Goal: Check status: Check status

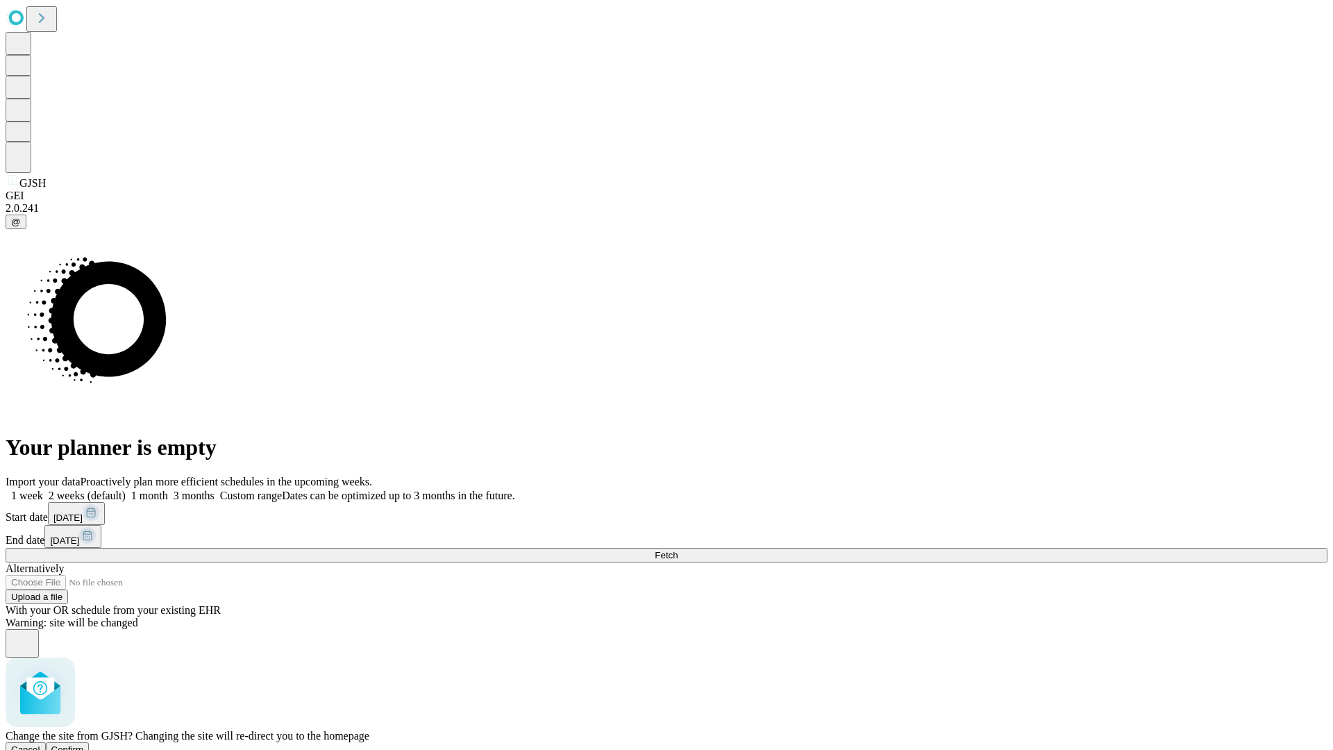
click at [84, 744] on span "Confirm" at bounding box center [67, 749] width 33 height 10
click at [168, 489] on label "1 month" at bounding box center [147, 495] width 42 height 12
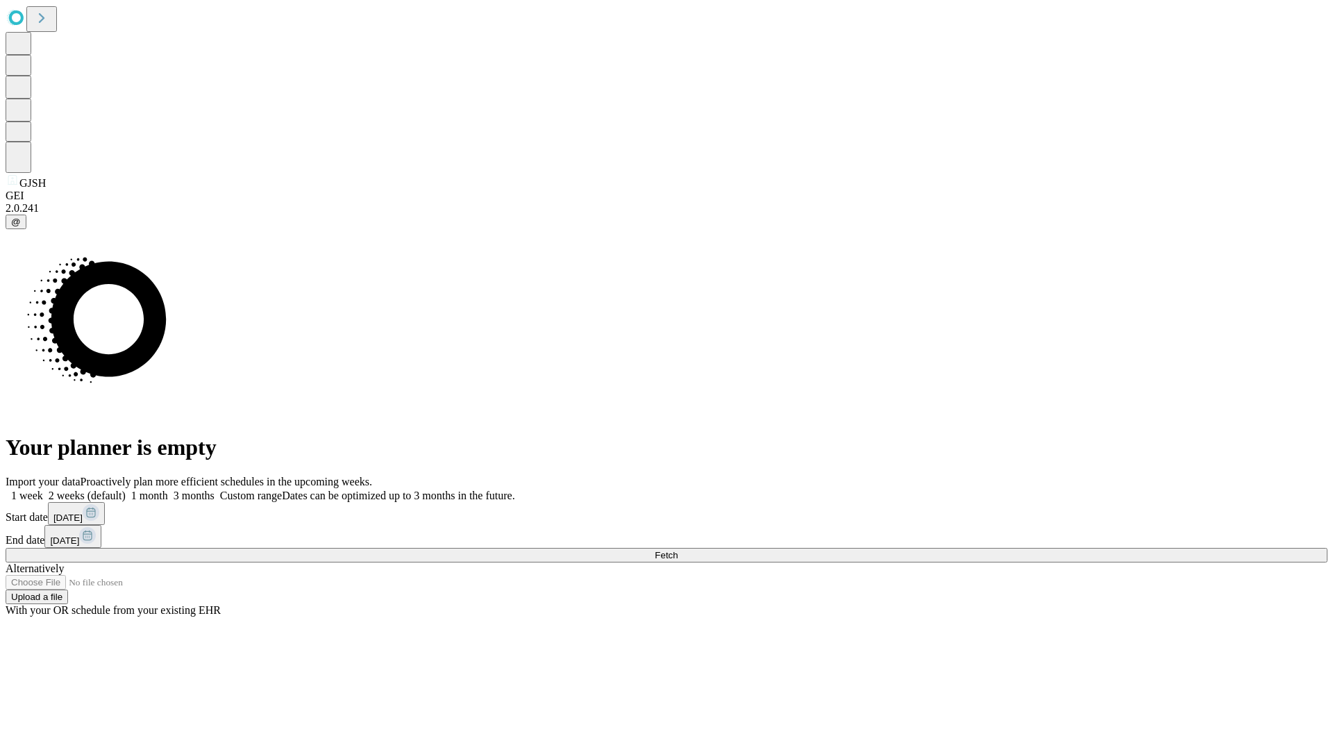
click at [677, 550] on span "Fetch" at bounding box center [665, 555] width 23 height 10
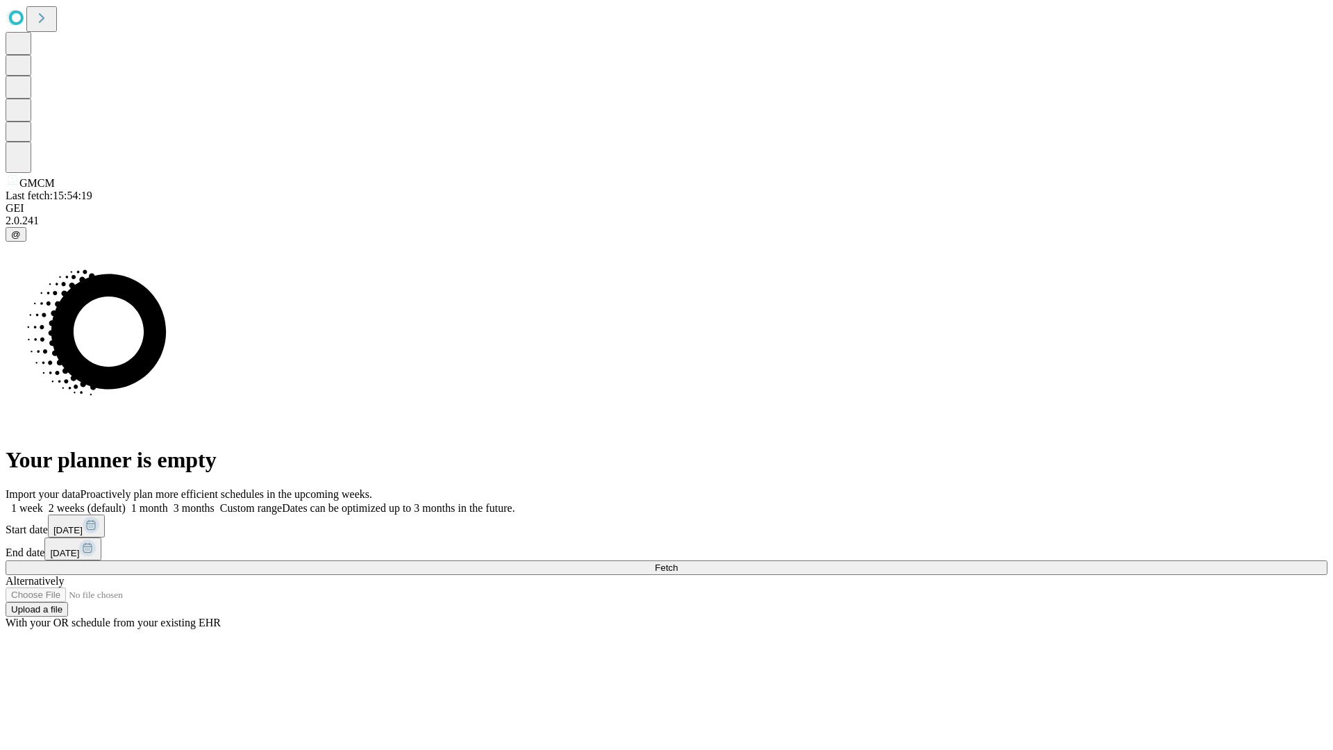
click at [168, 502] on label "1 month" at bounding box center [147, 508] width 42 height 12
click at [677, 562] on span "Fetch" at bounding box center [665, 567] width 23 height 10
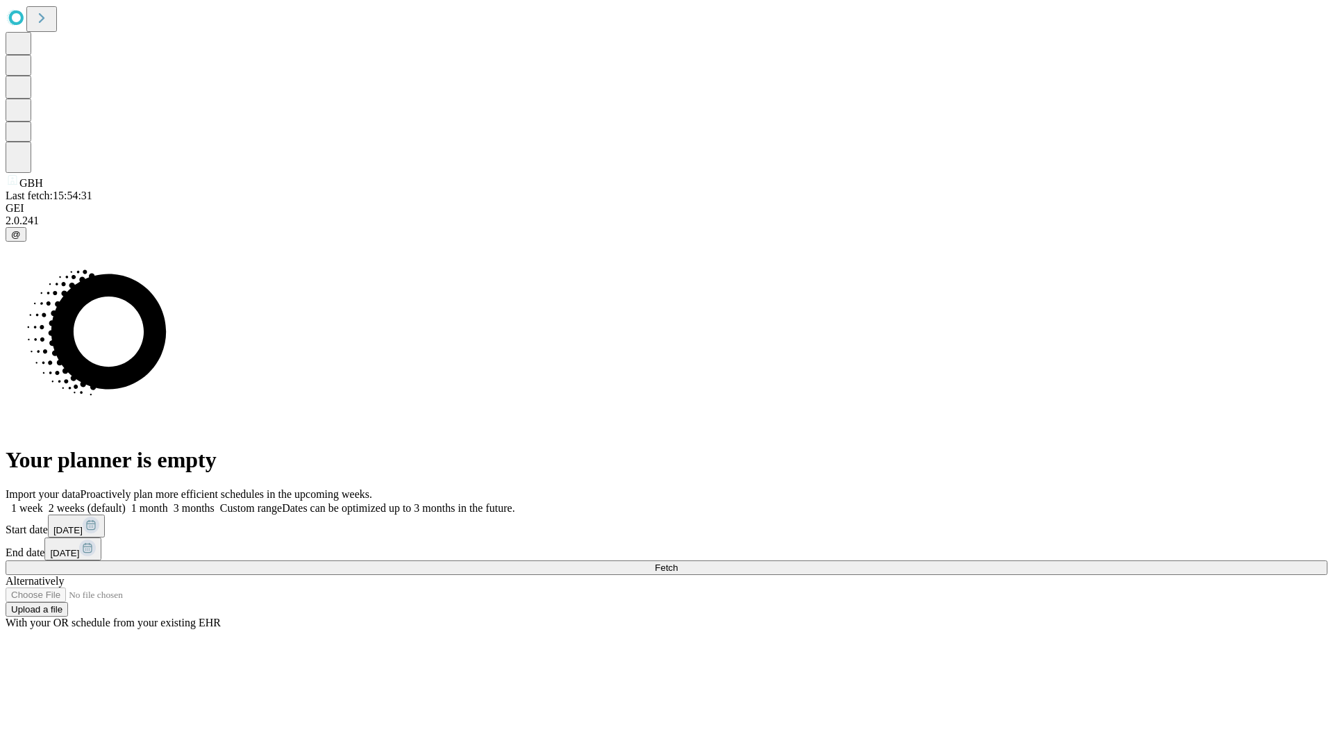
click at [168, 502] on label "1 month" at bounding box center [147, 508] width 42 height 12
click at [677, 562] on span "Fetch" at bounding box center [665, 567] width 23 height 10
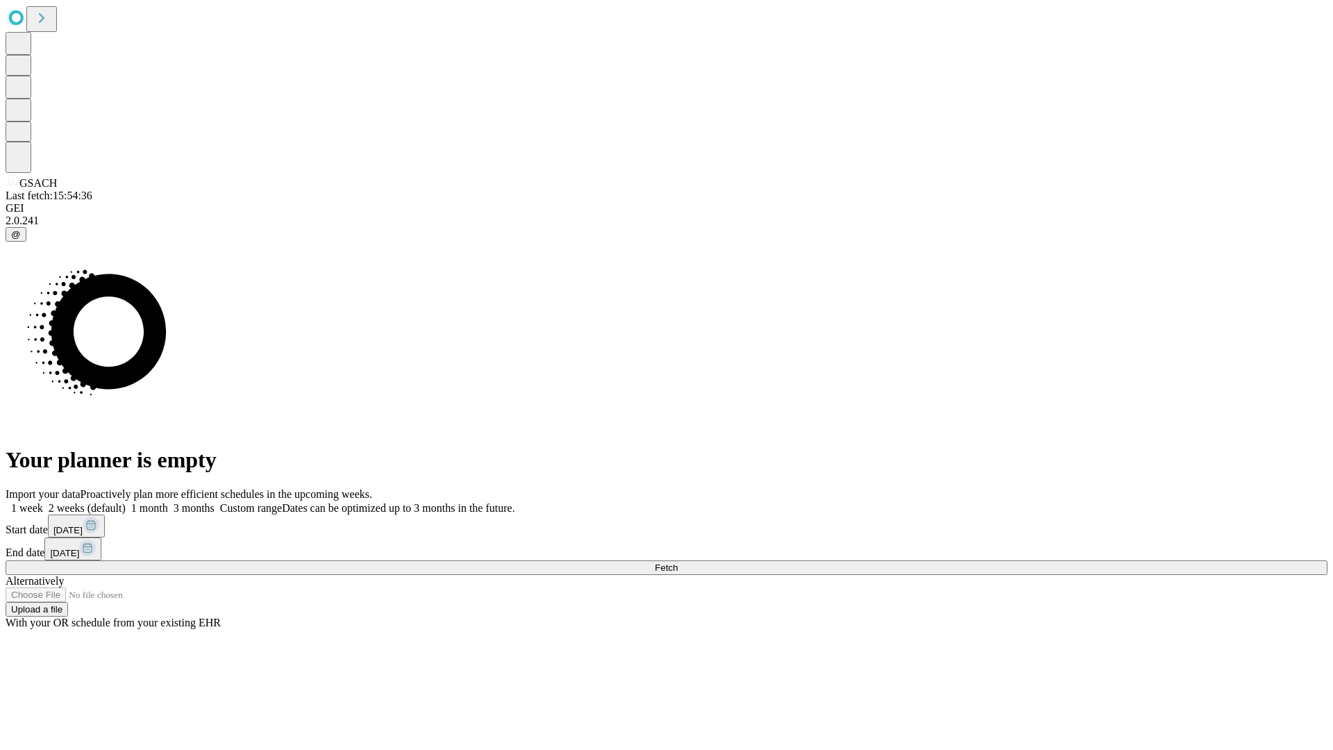
click at [168, 502] on label "1 month" at bounding box center [147, 508] width 42 height 12
click at [677, 562] on span "Fetch" at bounding box center [665, 567] width 23 height 10
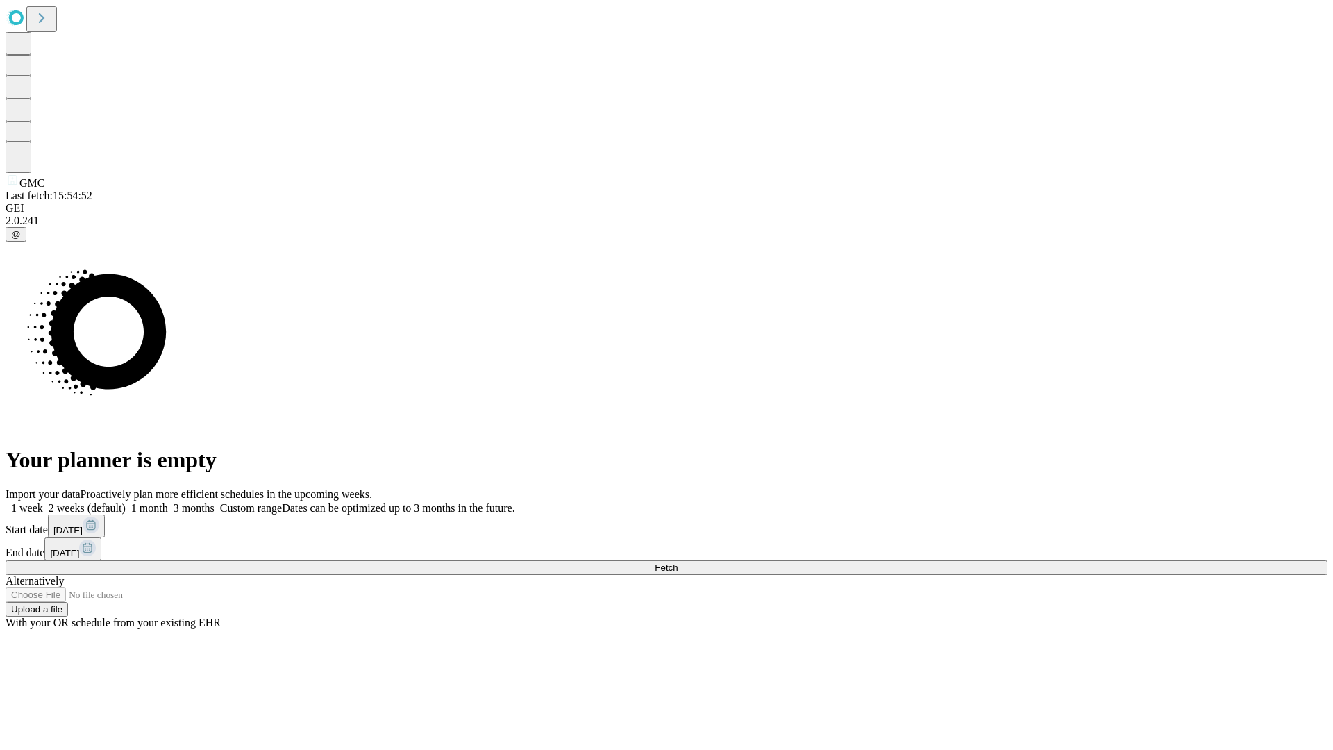
click at [168, 502] on label "1 month" at bounding box center [147, 508] width 42 height 12
click at [677, 562] on span "Fetch" at bounding box center [665, 567] width 23 height 10
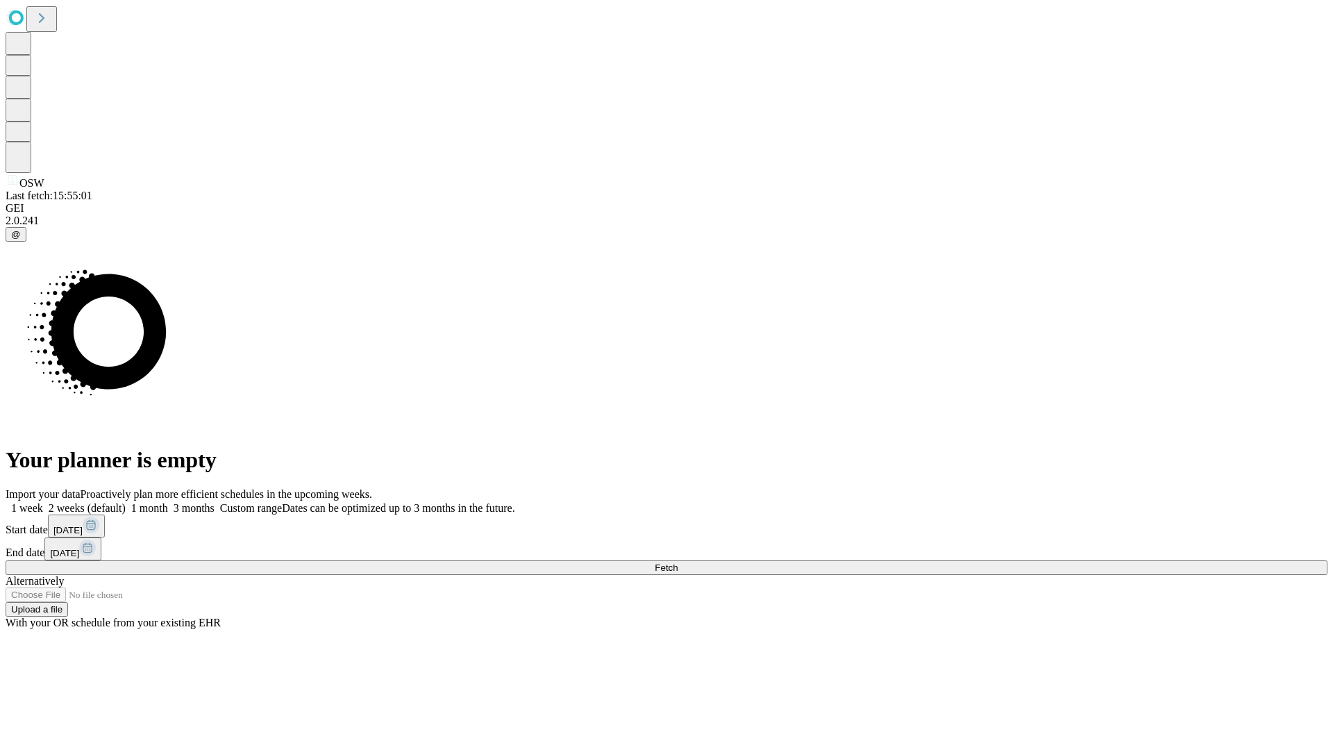
click at [168, 502] on label "1 month" at bounding box center [147, 508] width 42 height 12
click at [677, 562] on span "Fetch" at bounding box center [665, 567] width 23 height 10
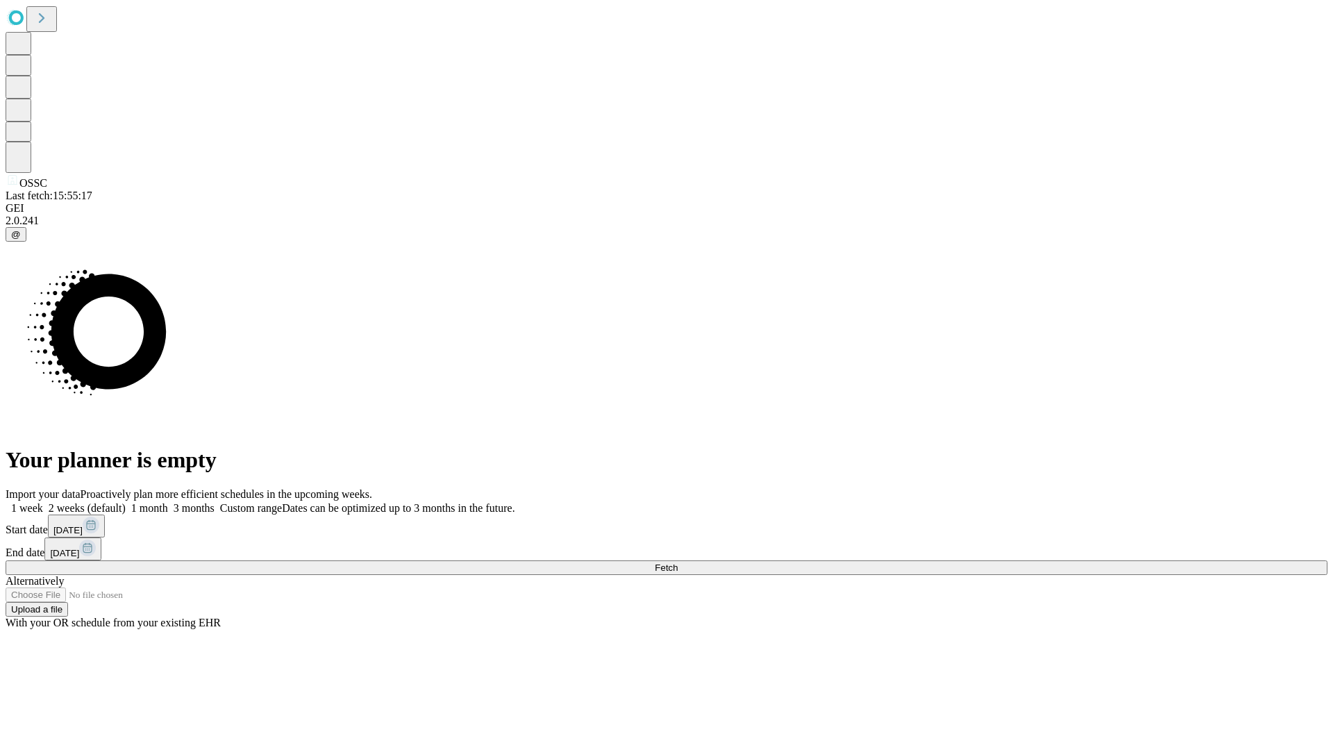
click at [168, 502] on label "1 month" at bounding box center [147, 508] width 42 height 12
click at [677, 562] on span "Fetch" at bounding box center [665, 567] width 23 height 10
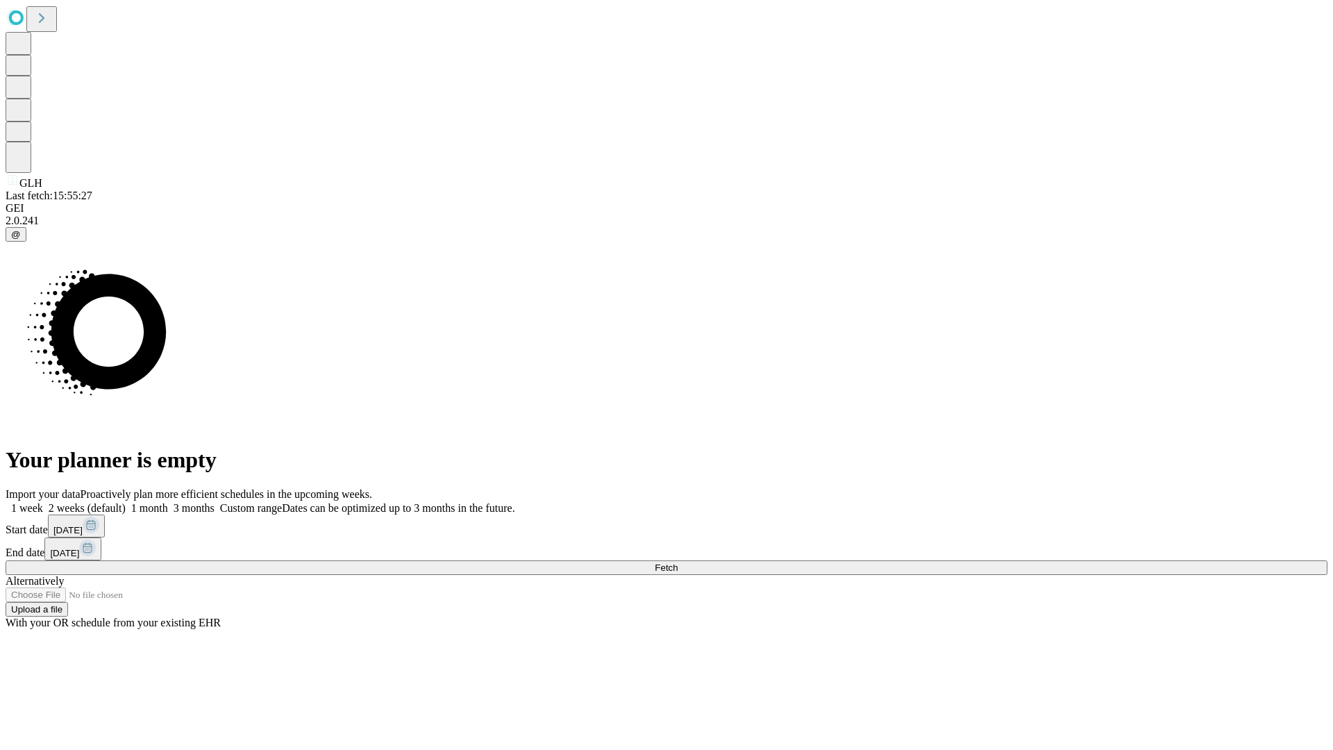
click at [168, 502] on label "1 month" at bounding box center [147, 508] width 42 height 12
click at [677, 562] on span "Fetch" at bounding box center [665, 567] width 23 height 10
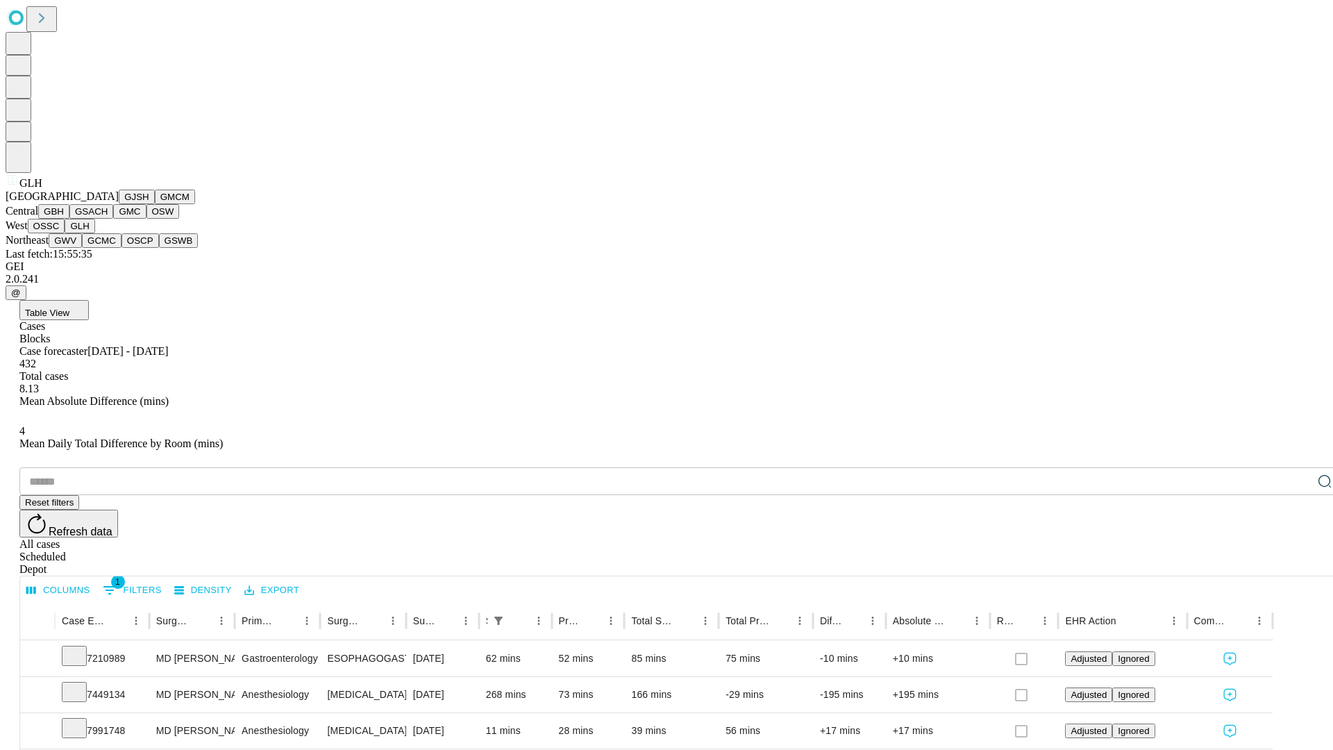
click at [82, 248] on button "GWV" at bounding box center [65, 240] width 33 height 15
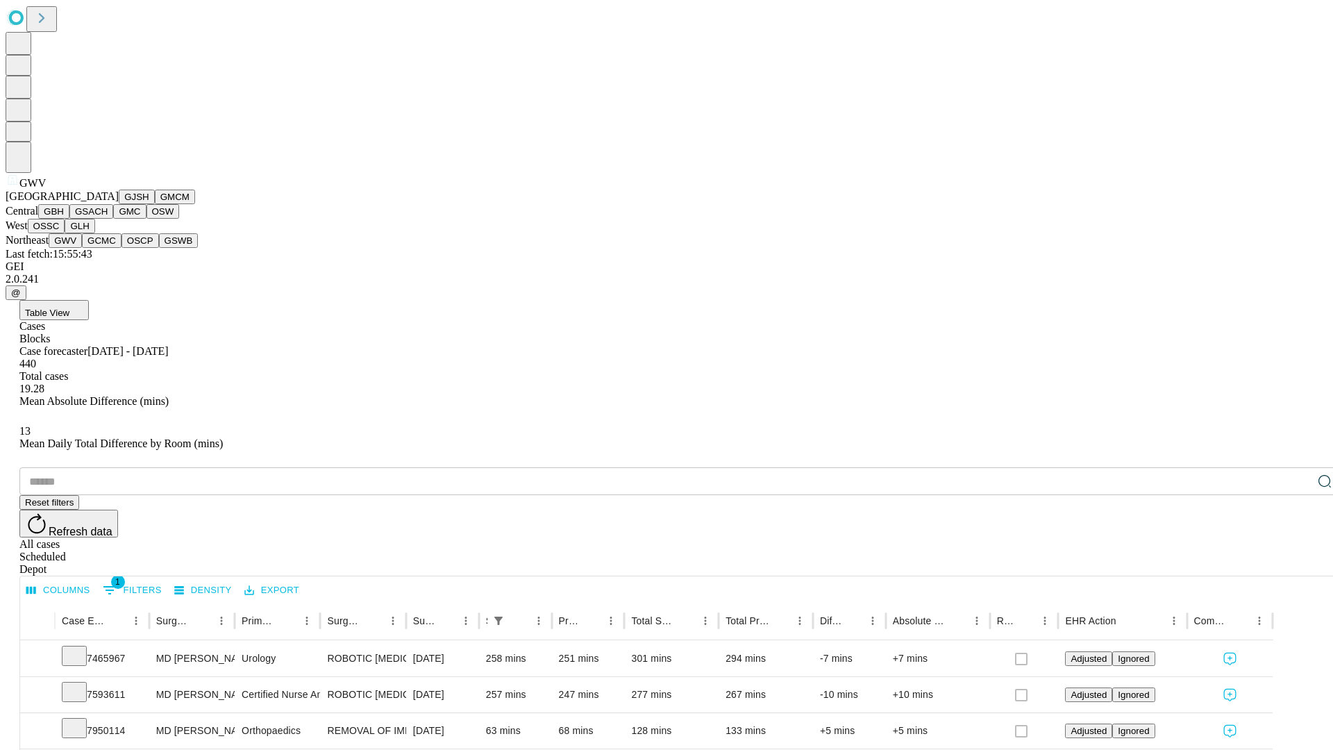
click at [108, 248] on button "GCMC" at bounding box center [102, 240] width 40 height 15
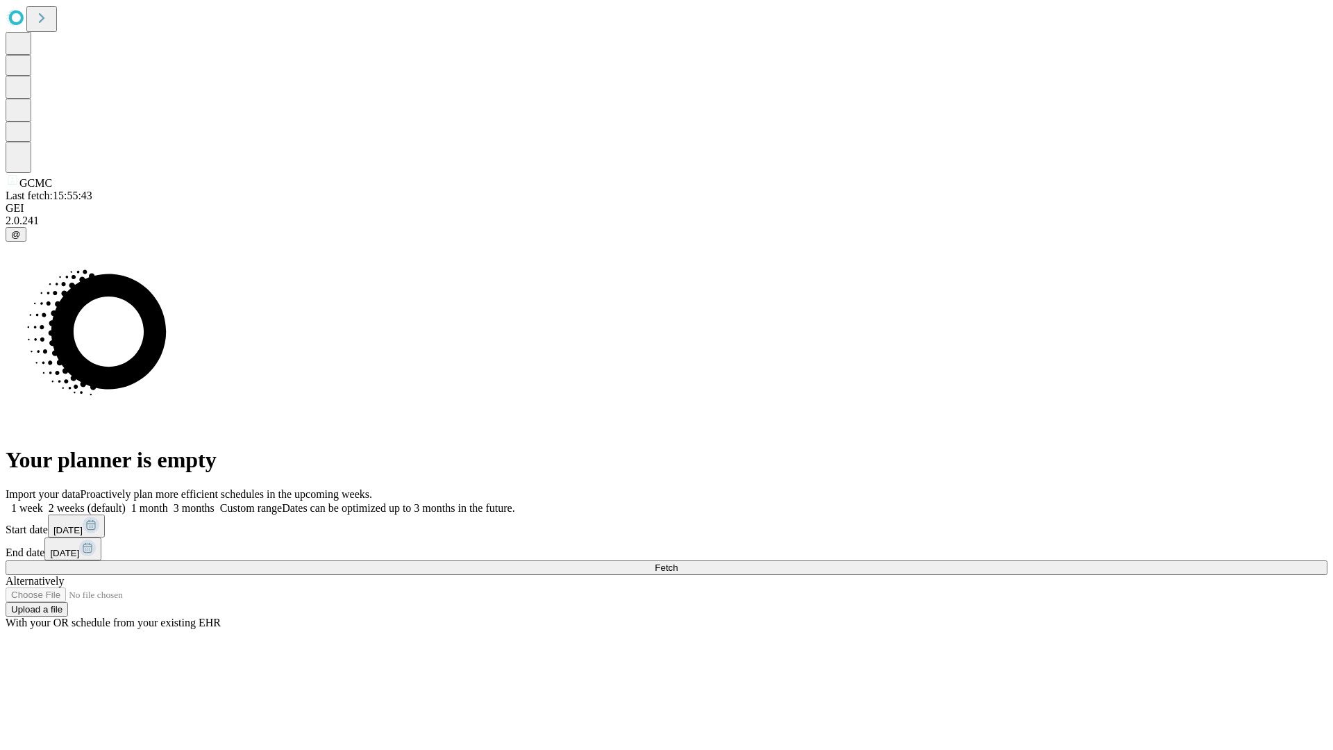
click at [677, 562] on span "Fetch" at bounding box center [665, 567] width 23 height 10
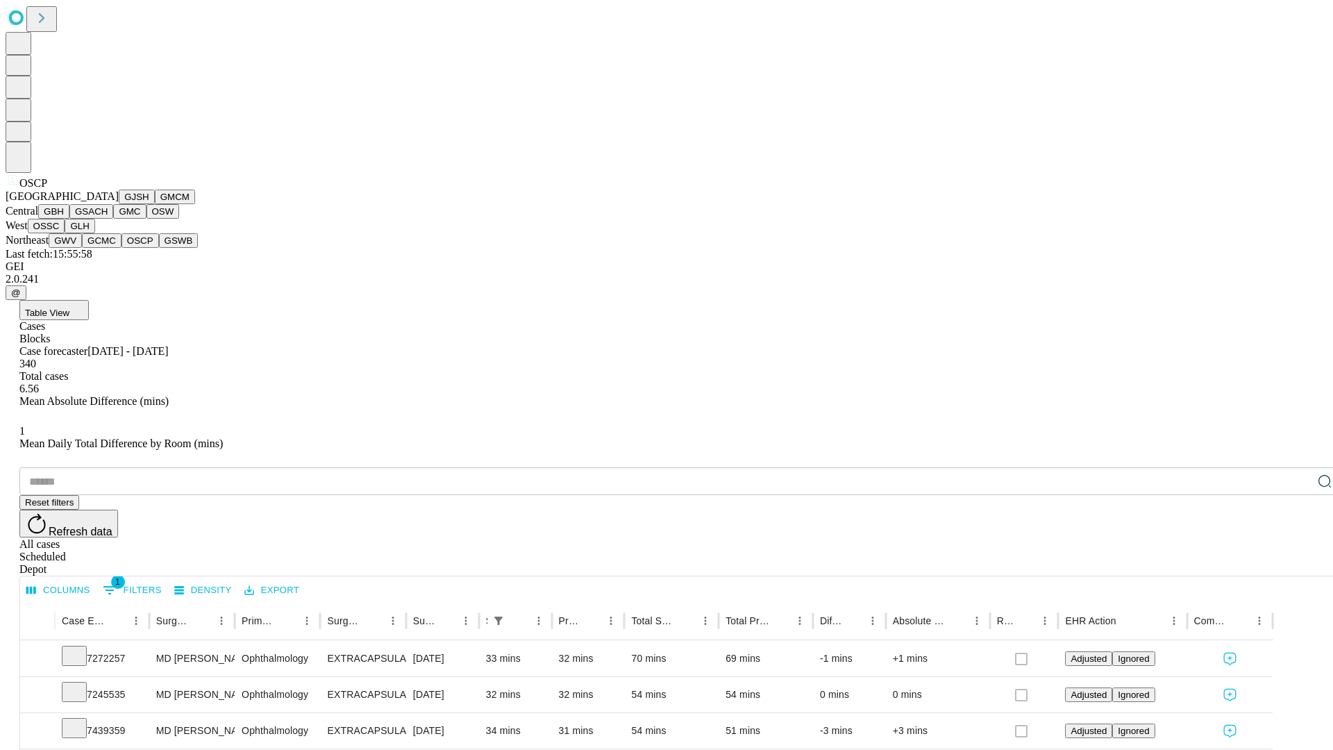
click at [159, 248] on button "GSWB" at bounding box center [179, 240] width 40 height 15
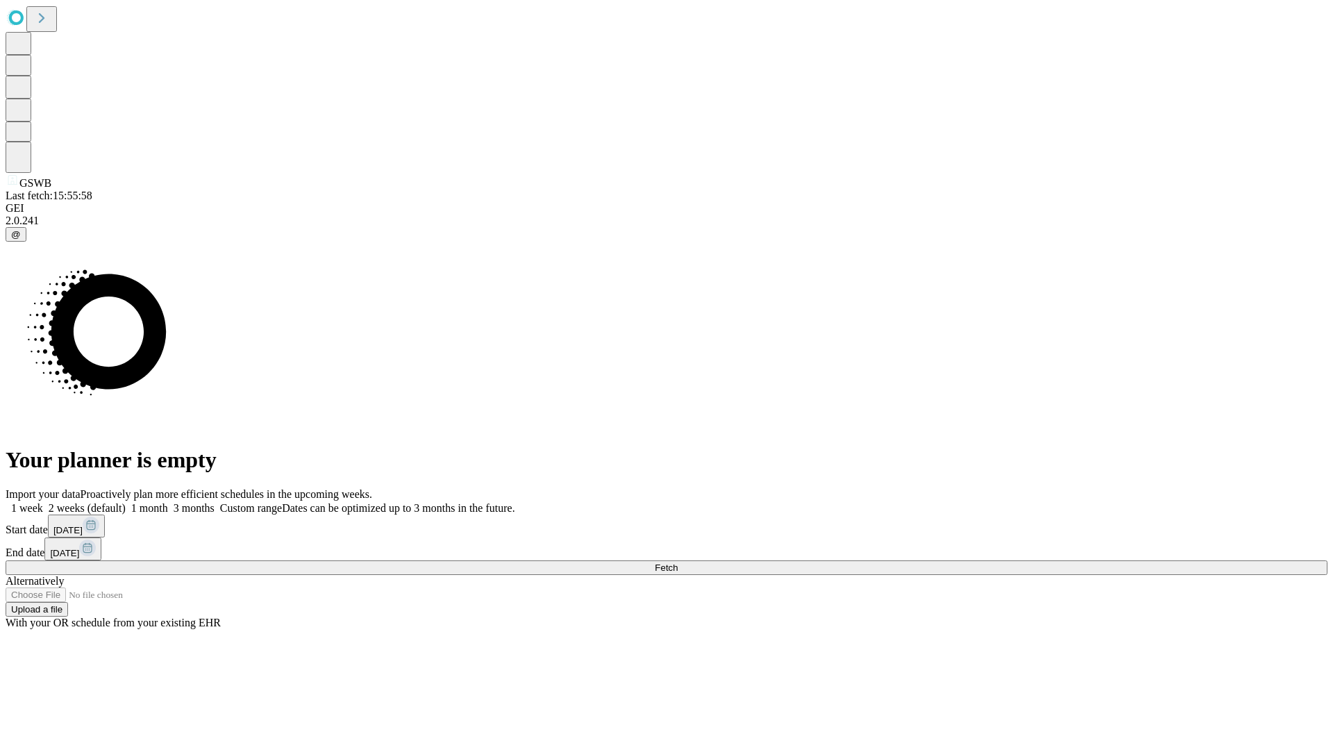
click at [168, 502] on label "1 month" at bounding box center [147, 508] width 42 height 12
click at [677, 562] on span "Fetch" at bounding box center [665, 567] width 23 height 10
